Goal: Information Seeking & Learning: Learn about a topic

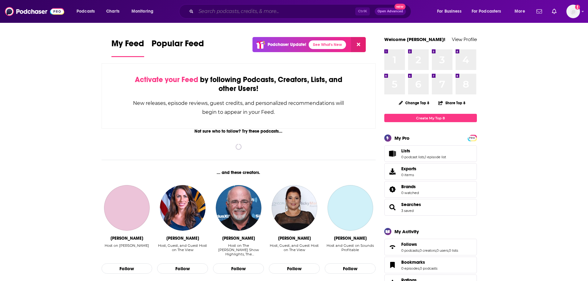
click at [267, 14] on input "Search podcasts, credits, & more..." at bounding box center [275, 11] width 159 height 10
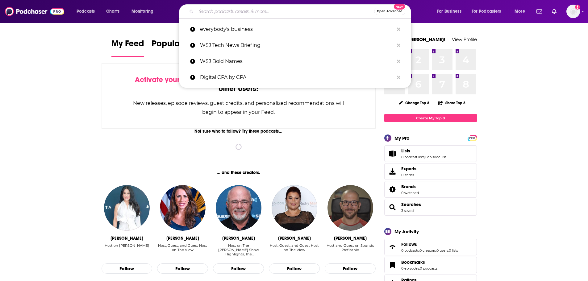
paste input "he Software Leaders Uncensored Podcast"
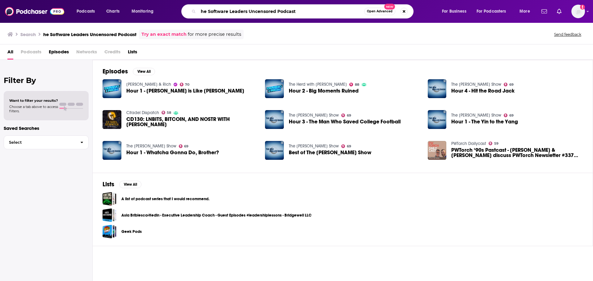
click at [200, 12] on input "he Software Leaders Uncensored Podcast" at bounding box center [281, 11] width 166 height 10
type input "The Software Leaders Uncensored Podcast"
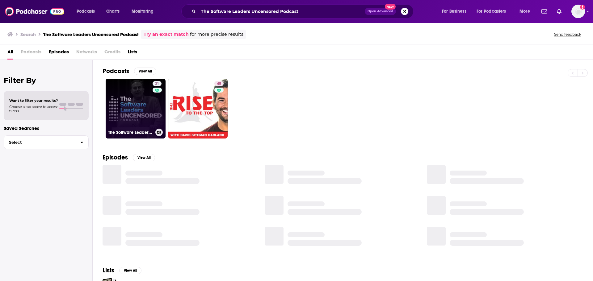
click at [133, 106] on link "21 The Software Leaders Uncensored Podcast" at bounding box center [136, 109] width 60 height 60
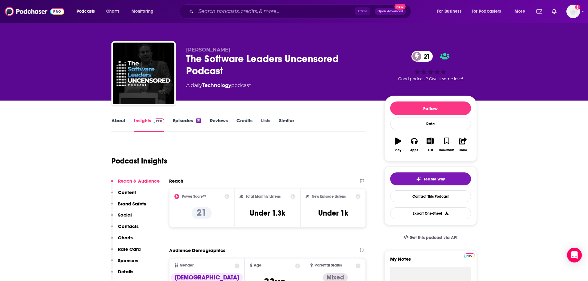
click at [180, 117] on div "About Insights Episodes 91 Reviews Credits Lists Similar" at bounding box center [238, 124] width 255 height 15
click at [182, 120] on link "Episodes 91" at bounding box center [187, 125] width 28 height 14
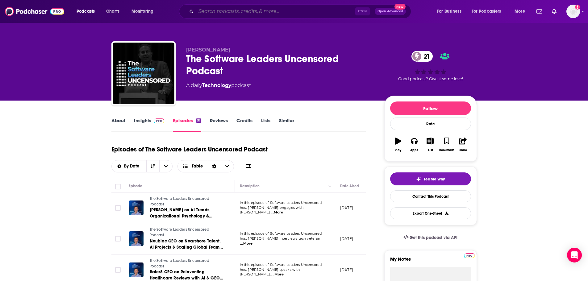
click at [235, 13] on input "Search podcasts, credits, & more..." at bounding box center [275, 11] width 159 height 10
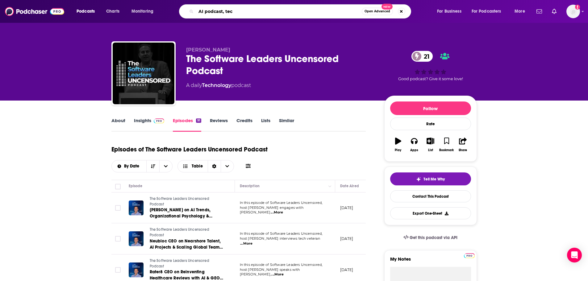
type input "AI podcast, tech"
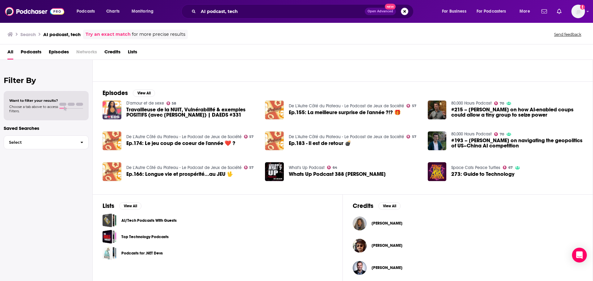
scroll to position [68, 0]
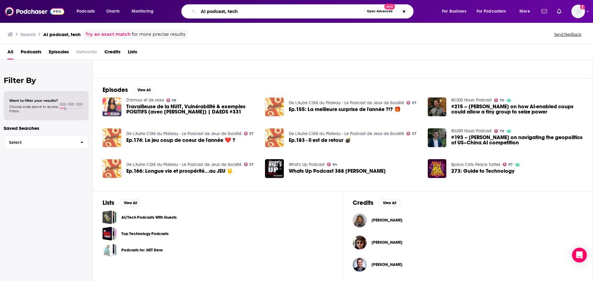
click at [244, 7] on input "AI podcast, tech" at bounding box center [281, 11] width 166 height 10
type input "chief AI officer \"
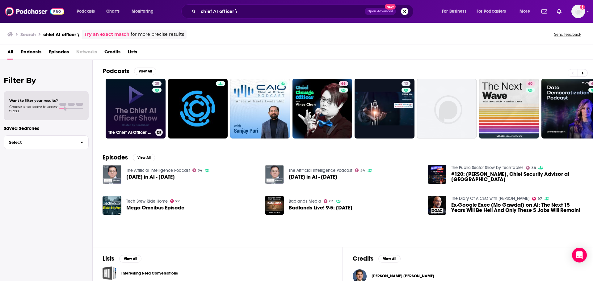
click at [148, 107] on link "20 The Chief AI Officer Show" at bounding box center [136, 109] width 60 height 60
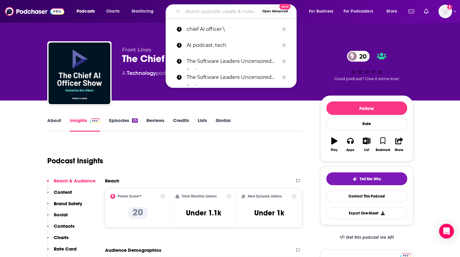
click at [192, 11] on input "Search podcasts, credits, & more..." at bounding box center [220, 11] width 77 height 10
click at [314, 34] on div "Front Lines The Chief AI Officer Show 20 A Technology podcast 20 Good podcast? …" at bounding box center [229, 50] width 395 height 101
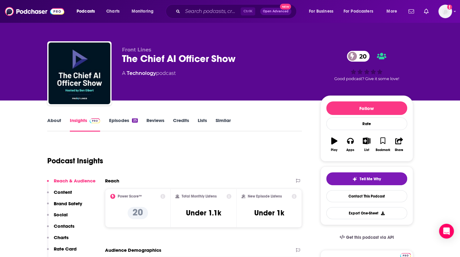
click at [276, 15] on button "Open Advanced New" at bounding box center [275, 11] width 31 height 7
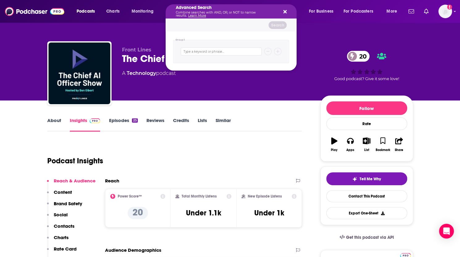
click at [285, 13] on icon "Search podcasts, credits, & more..." at bounding box center [284, 11] width 3 height 5
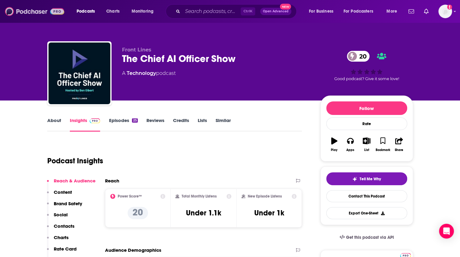
click at [35, 10] on img at bounding box center [34, 12] width 59 height 12
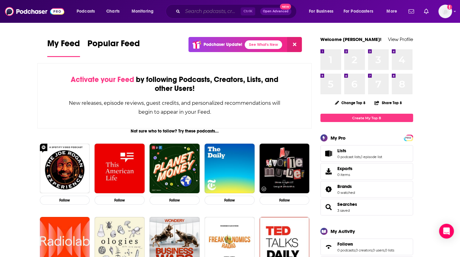
click at [198, 10] on input "Search podcasts, credits, & more..." at bounding box center [211, 11] width 58 height 10
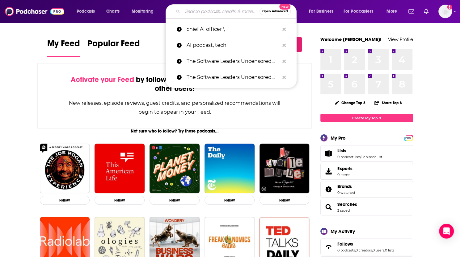
click at [278, 11] on span "Open Advanced" at bounding box center [275, 11] width 26 height 3
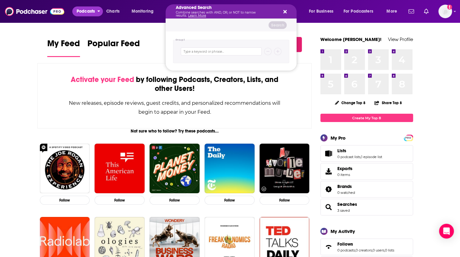
click at [93, 10] on span "Podcasts" at bounding box center [86, 11] width 18 height 9
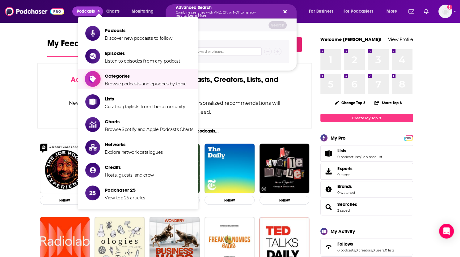
click at [107, 74] on span "Categories" at bounding box center [146, 76] width 82 height 6
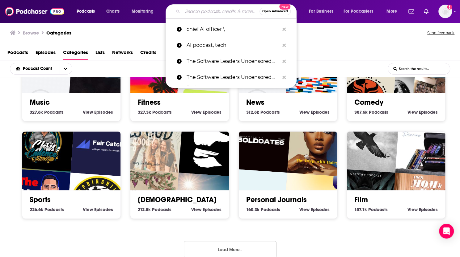
scroll to position [256, 0]
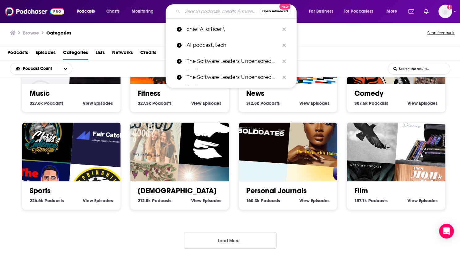
click at [236, 240] on button "Load More..." at bounding box center [230, 240] width 93 height 17
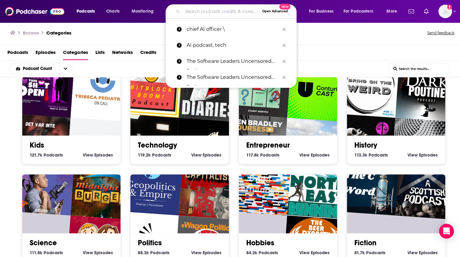
scroll to position [503, 0]
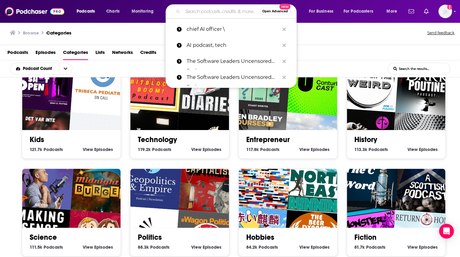
click at [201, 128] on img "TFTC: A Bitcoin Podcast" at bounding box center [205, 144] width 63 height 63
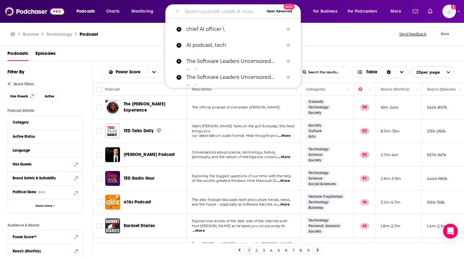
click at [118, 60] on div "Podcasts Episodes" at bounding box center [233, 54] width 452 height 13
click at [123, 54] on div "Podcasts Episodes" at bounding box center [233, 54] width 452 height 13
click at [318, 34] on div "Browse Technology Podcast" at bounding box center [205, 34] width 390 height 9
click at [333, 36] on div "Browse Technology Podcast" at bounding box center [205, 34] width 390 height 9
click at [39, 97] on div "Has Guests Active" at bounding box center [49, 96] width 85 height 10
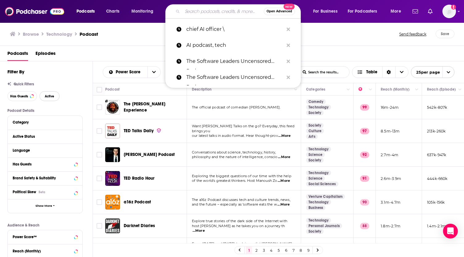
click at [46, 96] on button "Active" at bounding box center [50, 96] width 20 height 10
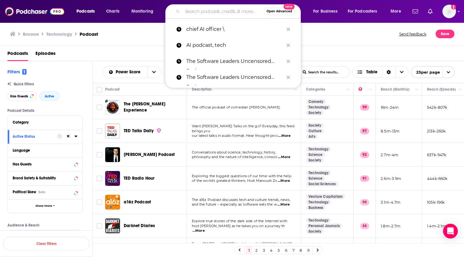
click at [78, 153] on div "Language" at bounding box center [45, 151] width 75 height 14
click at [75, 150] on icon at bounding box center [75, 151] width 3 height 2
click at [22, 172] on span "English" at bounding box center [27, 171] width 12 height 4
click at [15, 173] on input "multiSelectOption-en-0" at bounding box center [15, 173] width 0 height 0
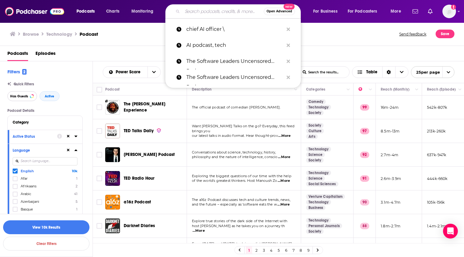
click at [22, 97] on span "Has Guests" at bounding box center [19, 96] width 18 height 3
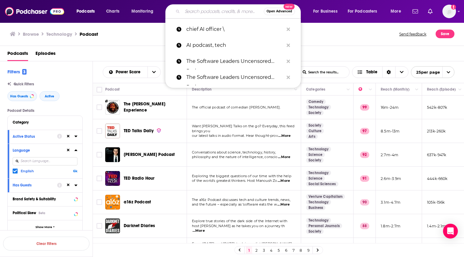
click at [340, 38] on div "Browse Technology Podcast" at bounding box center [205, 34] width 390 height 9
click at [287, 77] on icon "Search podcasts, credits, & more..." at bounding box center [288, 77] width 3 height 3
click at [288, 61] on icon "Search podcasts, credits, & more..." at bounding box center [288, 61] width 3 height 3
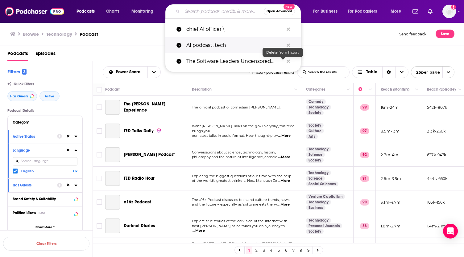
click at [289, 44] on icon "Search podcasts, credits, & more..." at bounding box center [288, 45] width 3 height 3
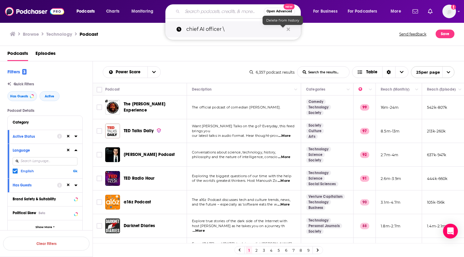
click at [288, 29] on icon "Search podcasts, credits, & more..." at bounding box center [288, 28] width 3 height 3
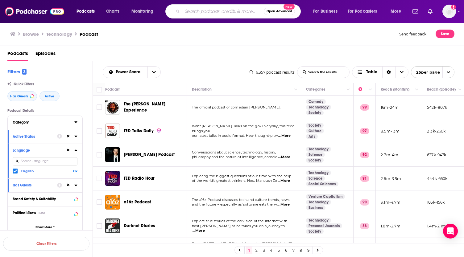
click at [38, 121] on div "Category" at bounding box center [42, 122] width 58 height 4
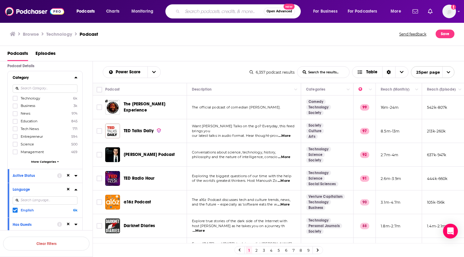
scroll to position [31, 0]
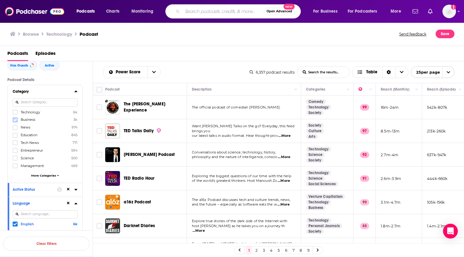
click at [14, 120] on icon at bounding box center [15, 120] width 4 height 3
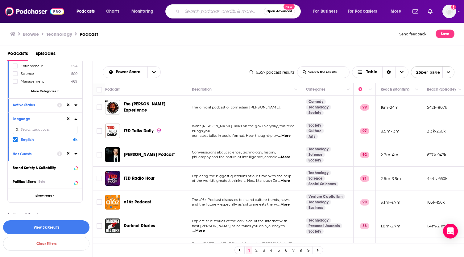
scroll to position [127, 0]
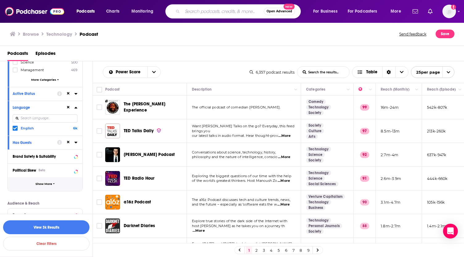
click at [48, 180] on button "Show More" at bounding box center [45, 184] width 75 height 14
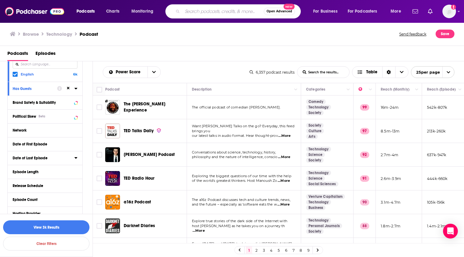
scroll to position [189, 0]
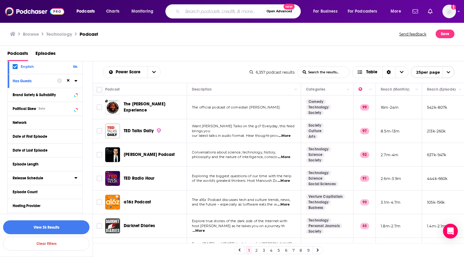
click at [46, 176] on div "Release Schedule" at bounding box center [42, 178] width 58 height 4
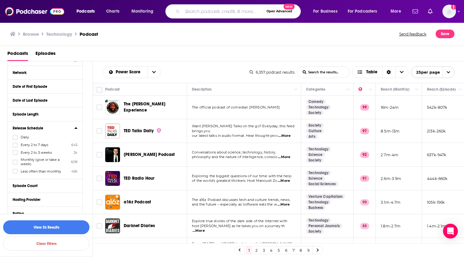
scroll to position [250, 0]
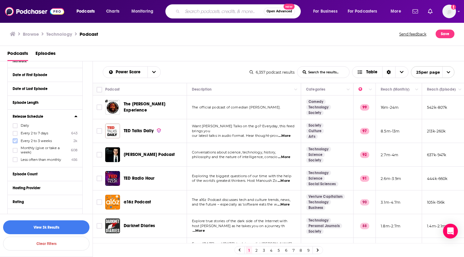
click at [14, 140] on icon at bounding box center [15, 141] width 4 height 3
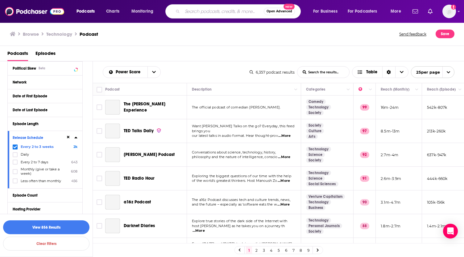
scroll to position [219, 0]
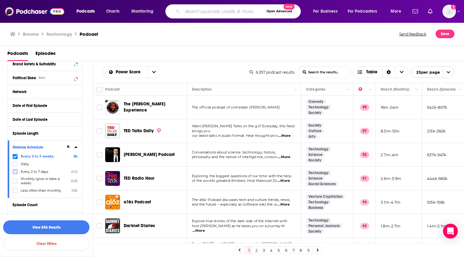
click at [16, 170] on icon at bounding box center [15, 172] width 4 height 4
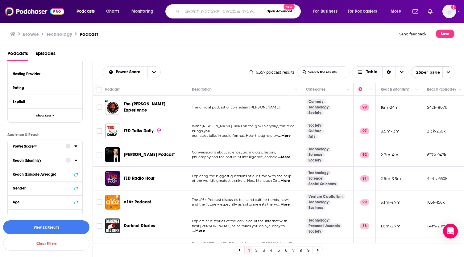
scroll to position [387, 0]
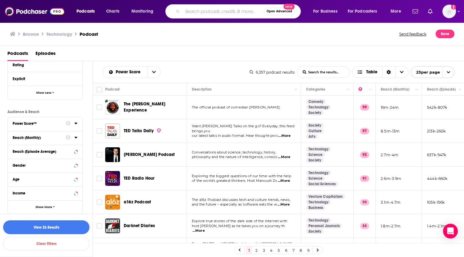
click at [72, 136] on div at bounding box center [72, 138] width 12 height 8
click at [77, 137] on icon at bounding box center [75, 138] width 3 height 2
click at [27, 147] on input "number" at bounding box center [28, 149] width 31 height 10
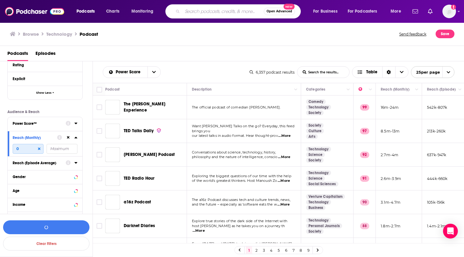
scroll to position [399, 0]
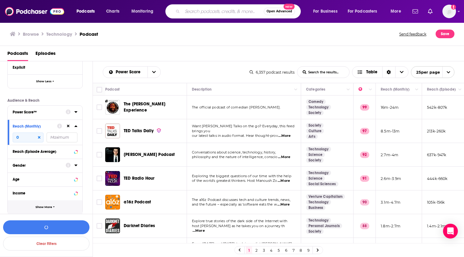
click at [49, 206] on span "Show More" at bounding box center [43, 207] width 17 height 3
drag, startPoint x: 27, startPoint y: 132, endPoint x: 7, endPoint y: 134, distance: 19.3
click at [7, 134] on div "Power Score™ Reach (Monthly) 0 Reach (Episode Average) Gender Age Income Parent…" at bounding box center [44, 209] width 75 height 207
type input "1000"
click at [59, 136] on input "number" at bounding box center [62, 138] width 31 height 10
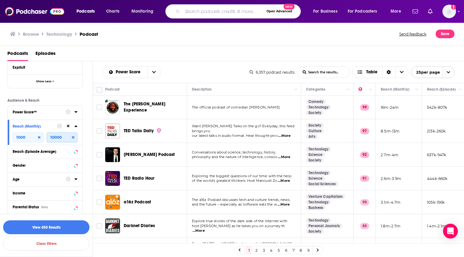
click at [54, 136] on input "10000" at bounding box center [62, 138] width 31 height 10
type input "10000"
click at [51, 229] on button "View 450 Results" at bounding box center [46, 228] width 86 height 14
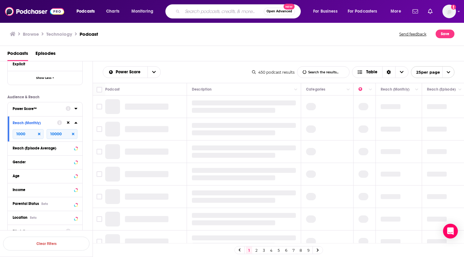
scroll to position [396, 0]
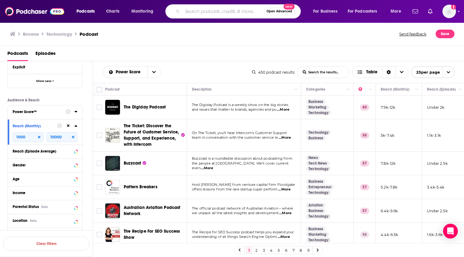
click at [287, 110] on span "...More" at bounding box center [283, 109] width 12 height 5
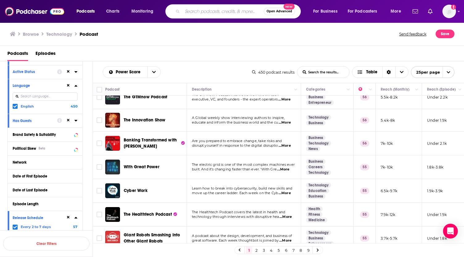
scroll to position [0, 0]
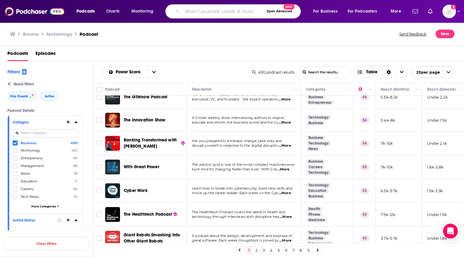
click at [41, 134] on input at bounding box center [45, 133] width 65 height 8
click at [324, 76] on input "List Search Input" at bounding box center [324, 72] width 52 height 11
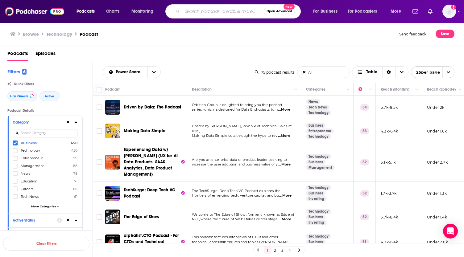
click at [289, 109] on span "...More" at bounding box center [284, 109] width 12 height 5
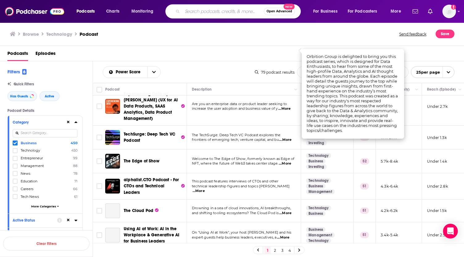
scroll to position [62, 0]
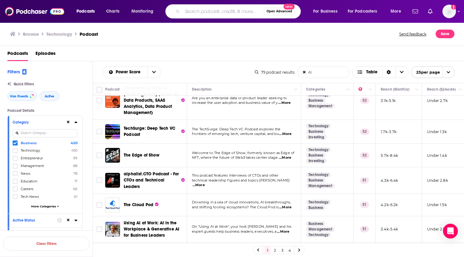
click at [286, 160] on td "Welcome to The Edge of Show, formerly known as Edge of NFT, where the future of…" at bounding box center [244, 156] width 114 height 24
click at [286, 157] on span "...More" at bounding box center [285, 158] width 12 height 5
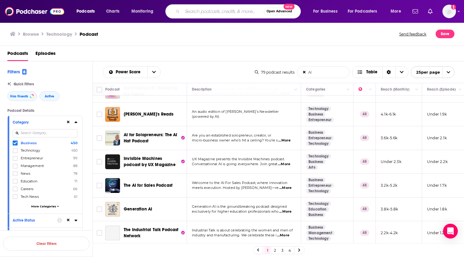
scroll to position [467, 0]
click at [275, 249] on link "2" at bounding box center [275, 250] width 6 height 7
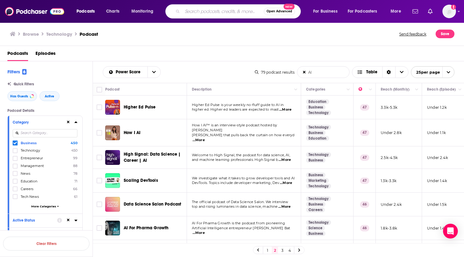
scroll to position [123, 0]
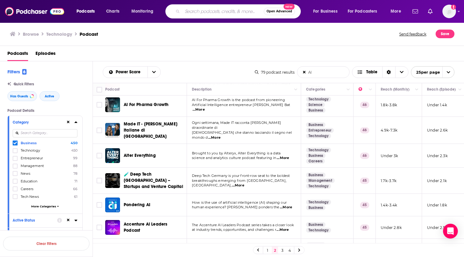
click at [314, 71] on input "AI" at bounding box center [324, 72] width 52 height 11
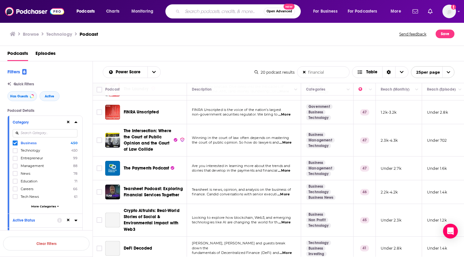
scroll to position [216, 0]
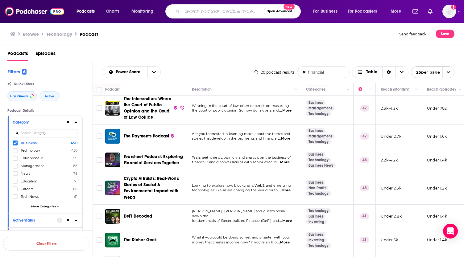
type input "financial"
click at [290, 137] on span "...More" at bounding box center [284, 138] width 12 height 5
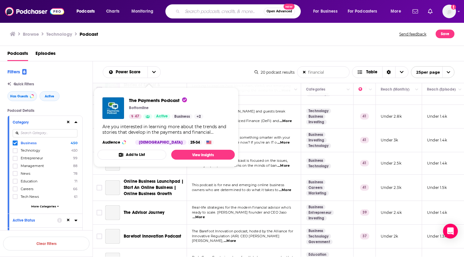
scroll to position [333, 0]
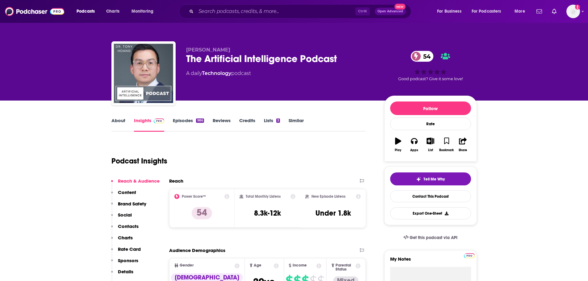
click at [115, 123] on link "About" at bounding box center [118, 125] width 14 height 14
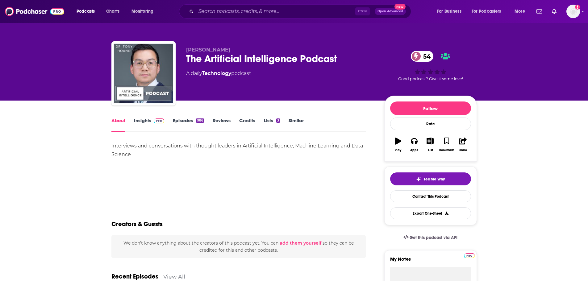
click at [148, 121] on link "Insights" at bounding box center [149, 125] width 31 height 14
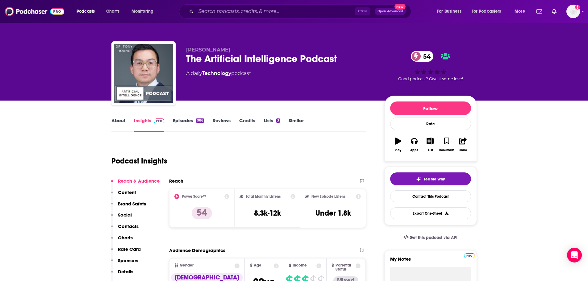
click at [301, 123] on link "Similar" at bounding box center [296, 125] width 15 height 14
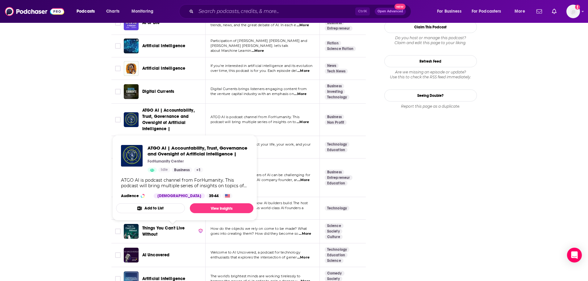
scroll to position [833, 0]
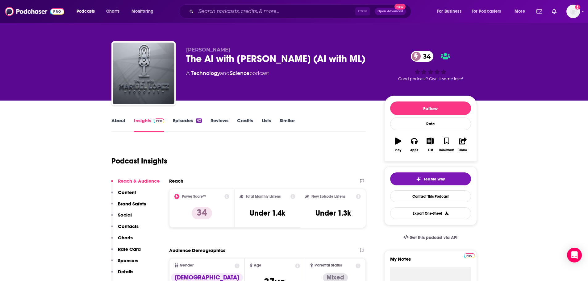
click at [119, 120] on link "About" at bounding box center [118, 125] width 14 height 14
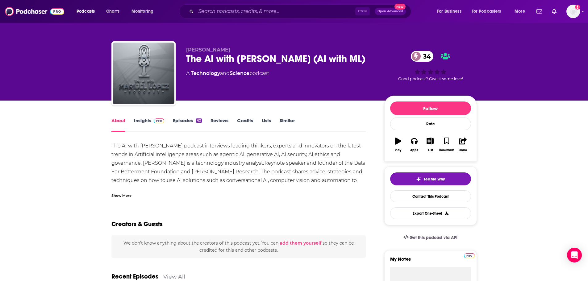
click at [197, 123] on link "Episodes 62" at bounding box center [187, 125] width 29 height 14
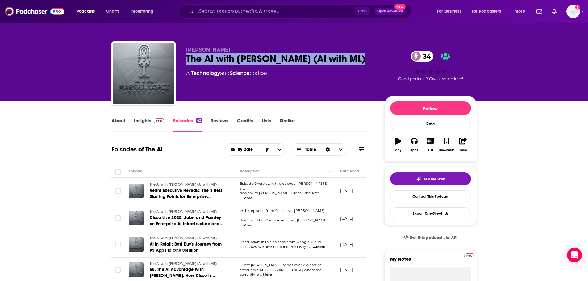
drag, startPoint x: 186, startPoint y: 59, endPoint x: 367, endPoint y: 56, distance: 181.5
click at [367, 56] on div "The AI with Maribel Lopez (AI with ML) 34" at bounding box center [280, 59] width 188 height 12
copy h2 "The AI with Maribel Lopez (AI with ML)"
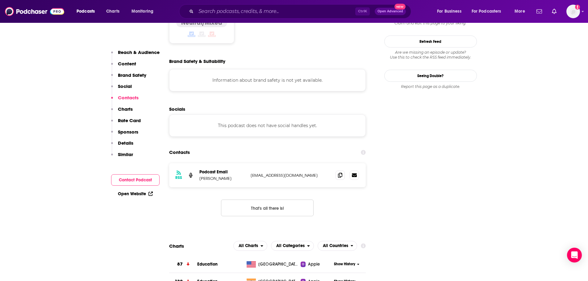
scroll to position [679, 0]
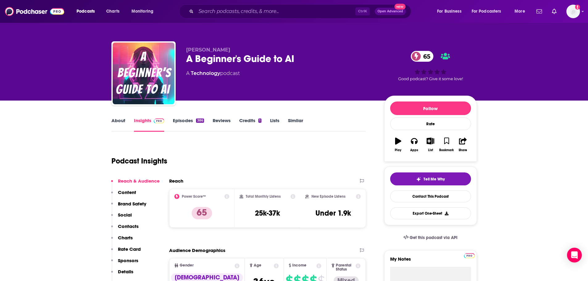
click at [185, 122] on link "Episodes 386" at bounding box center [188, 125] width 31 height 14
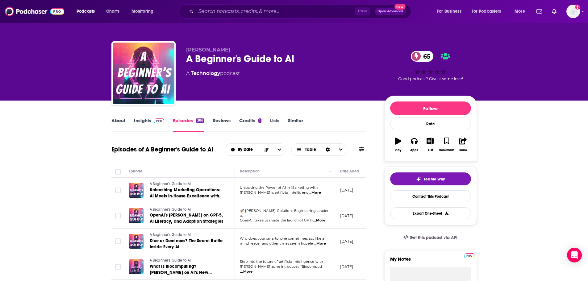
click at [120, 123] on link "About" at bounding box center [118, 125] width 14 height 14
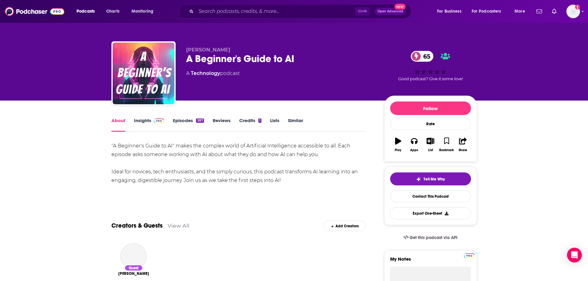
click at [139, 123] on link "Insights" at bounding box center [149, 125] width 31 height 14
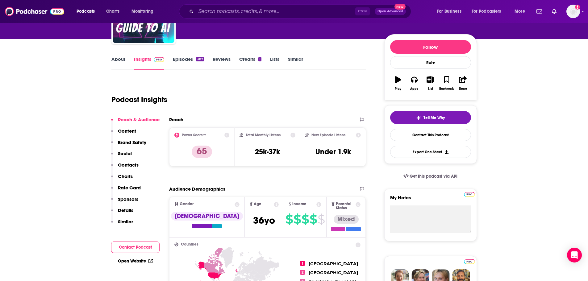
scroll to position [62, 0]
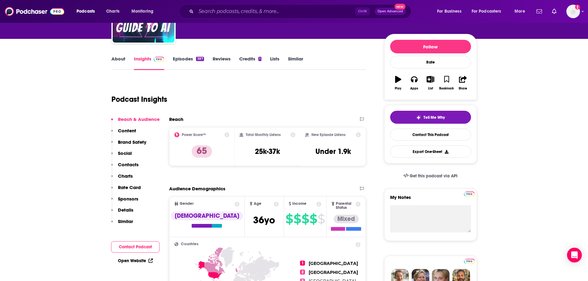
click at [182, 61] on link "Episodes 387" at bounding box center [188, 63] width 31 height 14
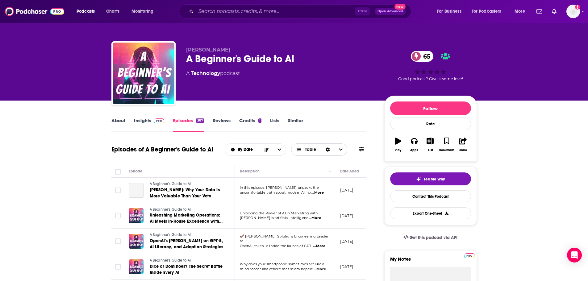
click at [344, 153] on span "Choose View" at bounding box center [340, 150] width 13 height 12
click at [355, 150] on div "By Date Table Card Table" at bounding box center [295, 150] width 141 height 12
click at [361, 149] on icon at bounding box center [361, 149] width 5 height 5
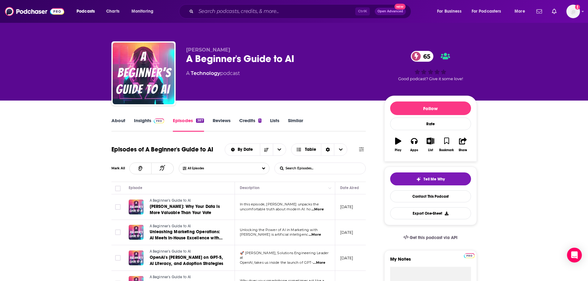
click at [313, 170] on input "List Search Input" at bounding box center [307, 168] width 65 height 11
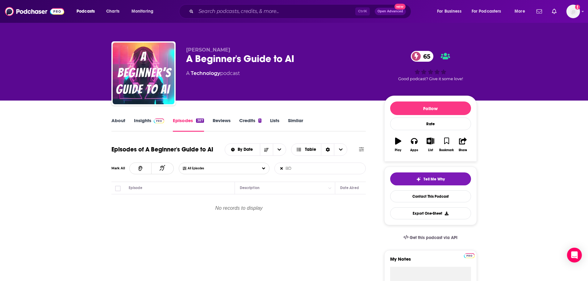
type input "BDO"
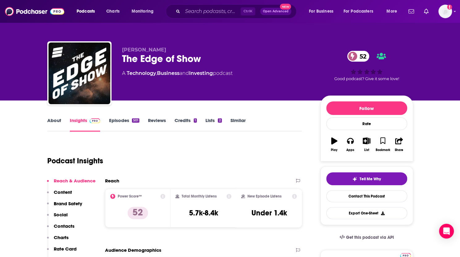
click at [125, 123] on link "Episodes 501" at bounding box center [124, 125] width 30 height 14
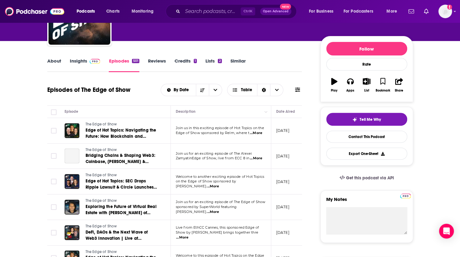
scroll to position [62, 0]
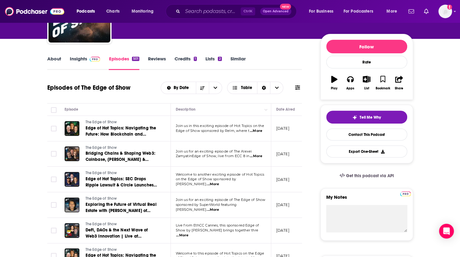
click at [219, 182] on span "...More" at bounding box center [213, 184] width 12 height 5
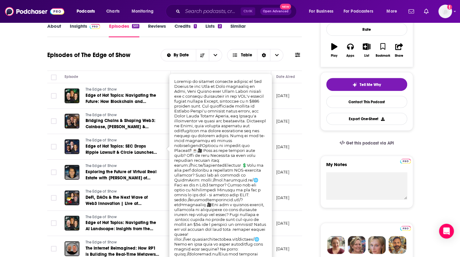
scroll to position [216, 0]
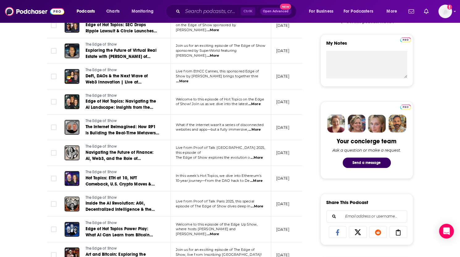
click at [214, 5] on div "Ctrl K Open Advanced New" at bounding box center [230, 11] width 131 height 14
click at [212, 8] on input "Search podcasts, credits, & more..." at bounding box center [211, 11] width 58 height 10
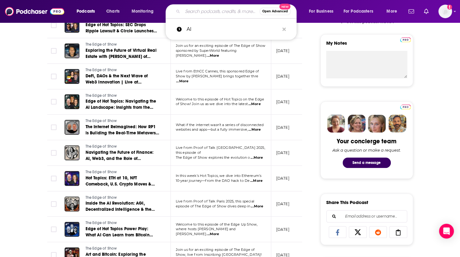
type input "u"
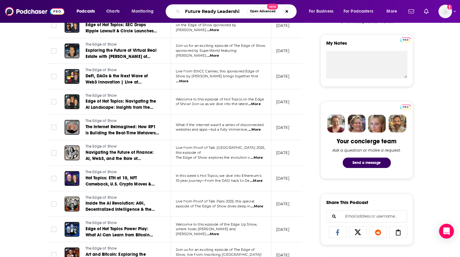
type input "Future Ready Leadership"
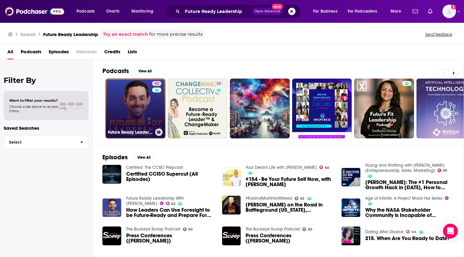
click at [143, 110] on link "62 Future Ready Leadership With Jacob Morgan" at bounding box center [136, 109] width 60 height 60
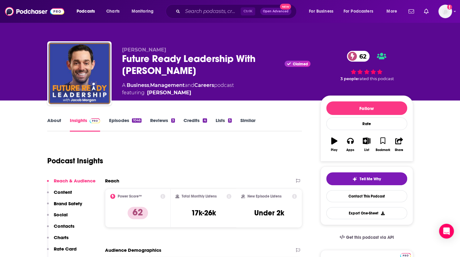
click at [53, 122] on link "About" at bounding box center [54, 125] width 14 height 14
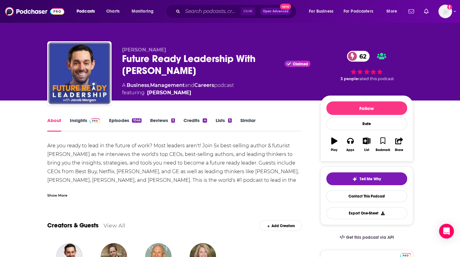
scroll to position [62, 0]
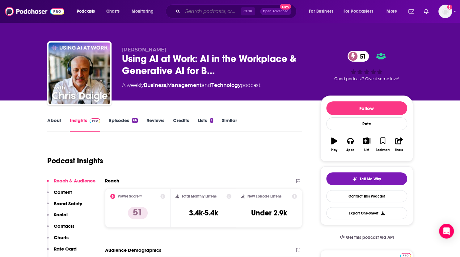
click at [214, 7] on input "Search podcasts, credits, & more..." at bounding box center [211, 11] width 58 height 10
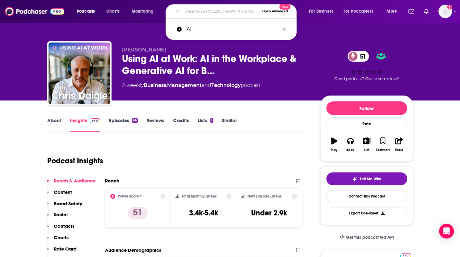
paste input "[PERSON_NAME]"
type input "[PERSON_NAME]"
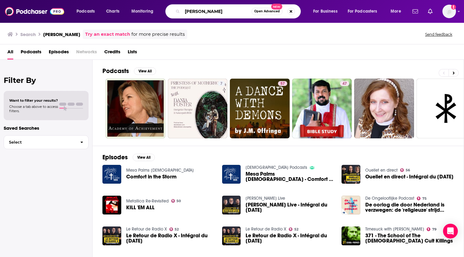
click at [250, 14] on input "[PERSON_NAME]" at bounding box center [216, 11] width 69 height 10
click at [275, 12] on span "Open Advanced" at bounding box center [267, 11] width 26 height 3
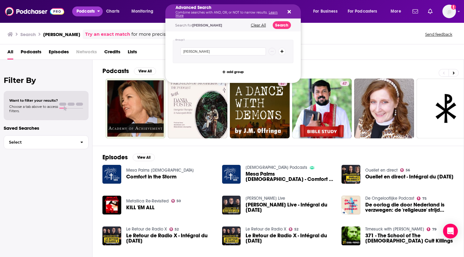
click at [86, 13] on span "Podcasts" at bounding box center [86, 11] width 18 height 9
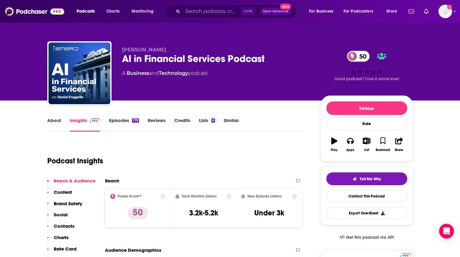
click at [56, 124] on link "About" at bounding box center [54, 125] width 14 height 14
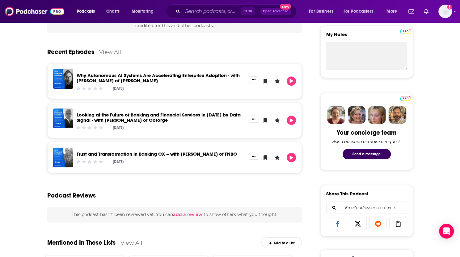
scroll to position [62, 0]
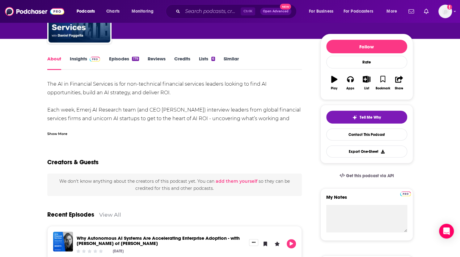
click at [123, 60] on link "Episodes 179" at bounding box center [124, 63] width 30 height 14
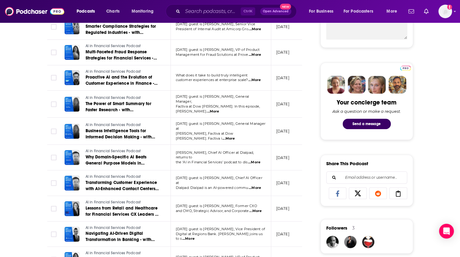
scroll to position [340, 0]
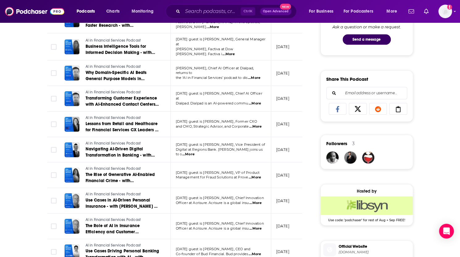
click at [201, 156] on tbody "AI in Financial Services Podcast Why Autonomous AI Systems Are Accelerating Ent…" at bounding box center [262, 174] width 430 height 642
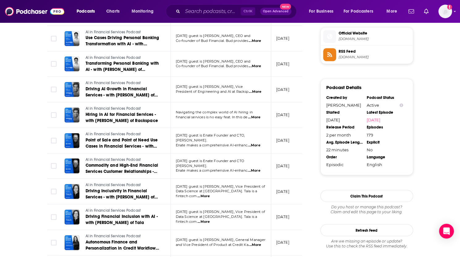
scroll to position [617, 0]
